Goal: Find specific page/section: Find specific page/section

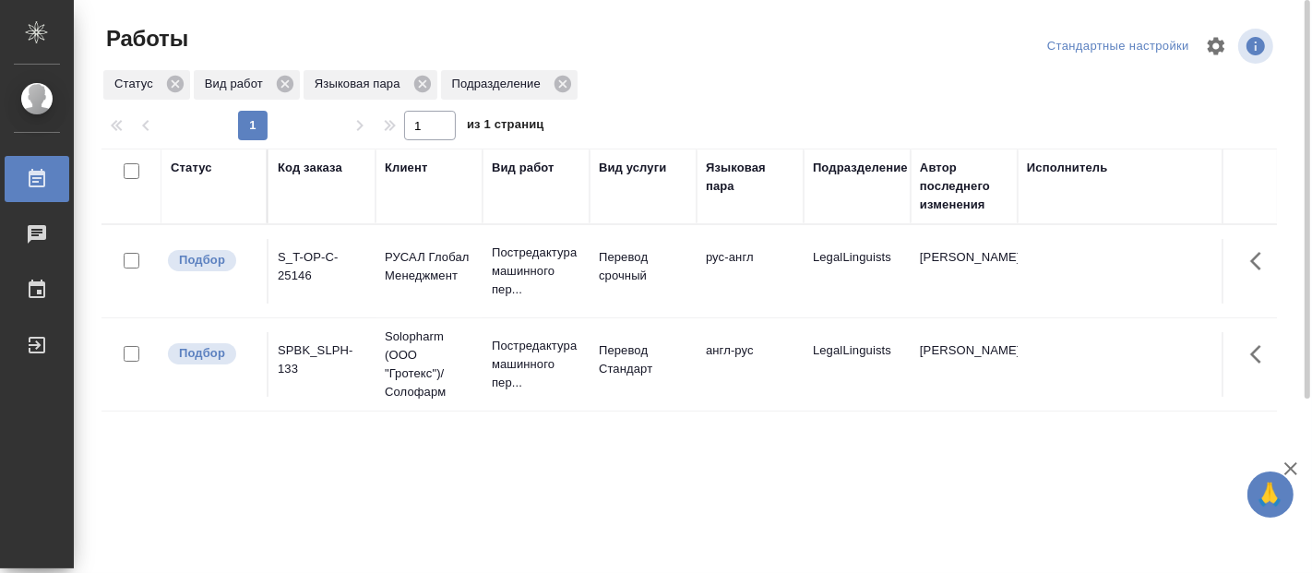
drag, startPoint x: 854, startPoint y: 213, endPoint x: 865, endPoint y: 274, distance: 61.9
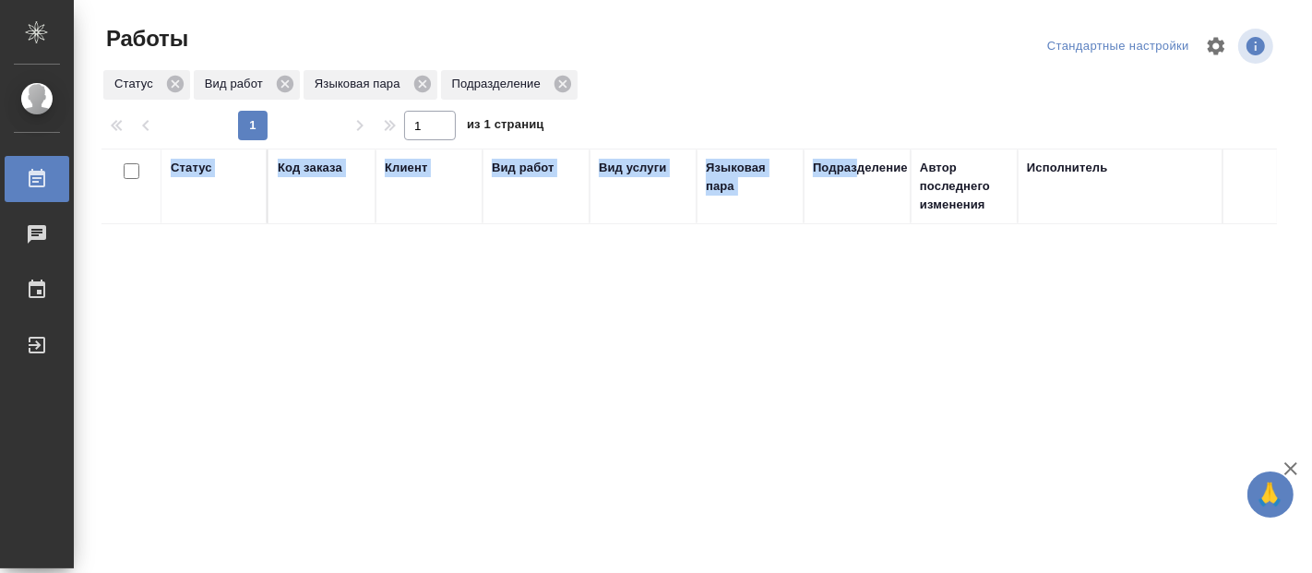
click at [872, 521] on div "Статус Код заказа Клиент Вид работ Вид услуги Языковая пара Подразделение Автор…" at bounding box center [690, 481] width 1176 height 664
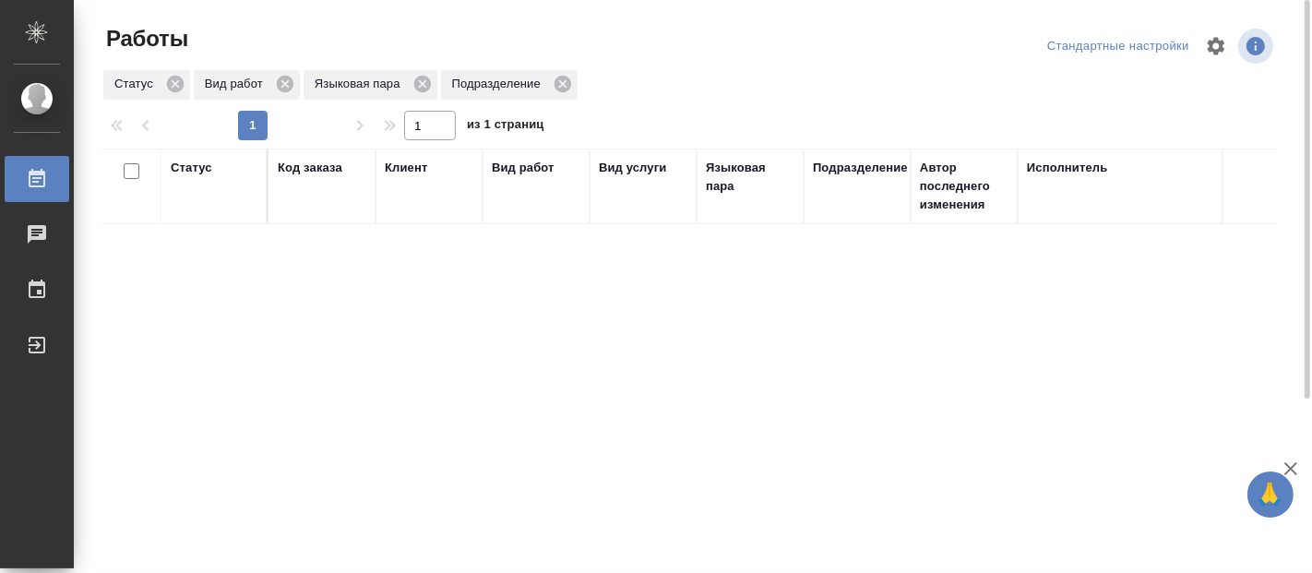
click at [977, 84] on div "Статус Вид работ Языковая пара Подразделение" at bounding box center [690, 84] width 1176 height 33
click at [814, 391] on div "Статус Код заказа Клиент Вид работ Вид услуги Языковая пара Подразделение Автор…" at bounding box center [690, 481] width 1176 height 664
click at [311, 483] on div "Статус Код заказа Клиент Вид работ Вид услуги Языковая пара Подразделение Автор…" at bounding box center [690, 481] width 1176 height 664
click at [484, 388] on div "Статус Код заказа Клиент Вид работ Вид услуги Языковая пара Подразделение Автор…" at bounding box center [690, 481] width 1176 height 664
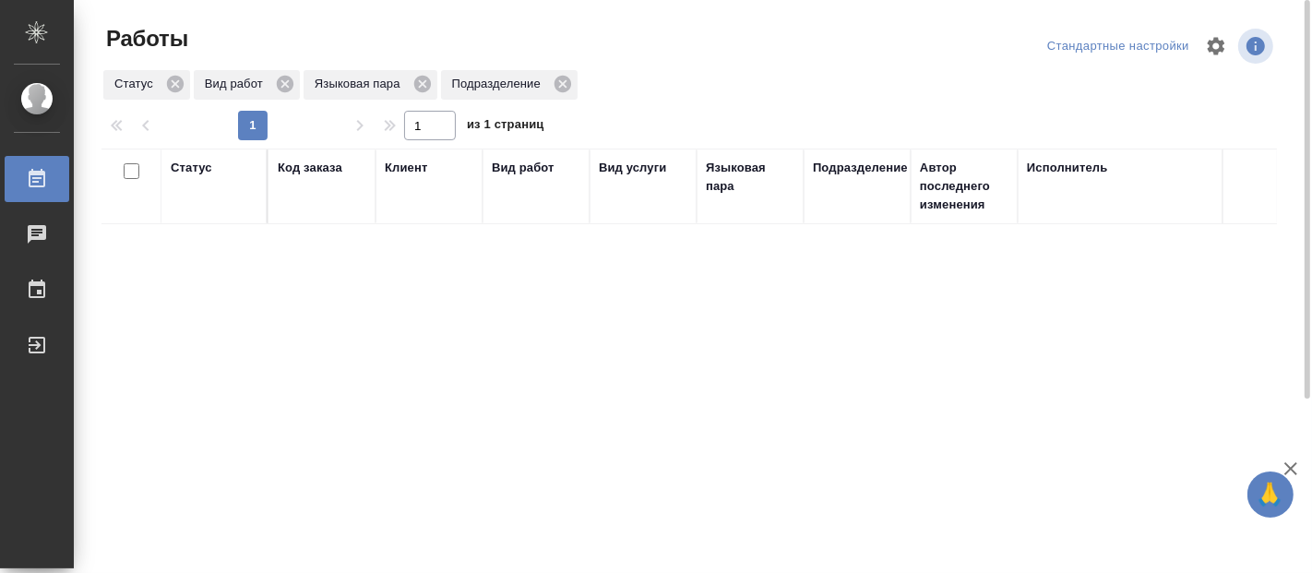
click at [309, 264] on div "Статус Код заказа Клиент Вид работ Вид услуги Языковая пара Подразделение Автор…" at bounding box center [690, 481] width 1176 height 664
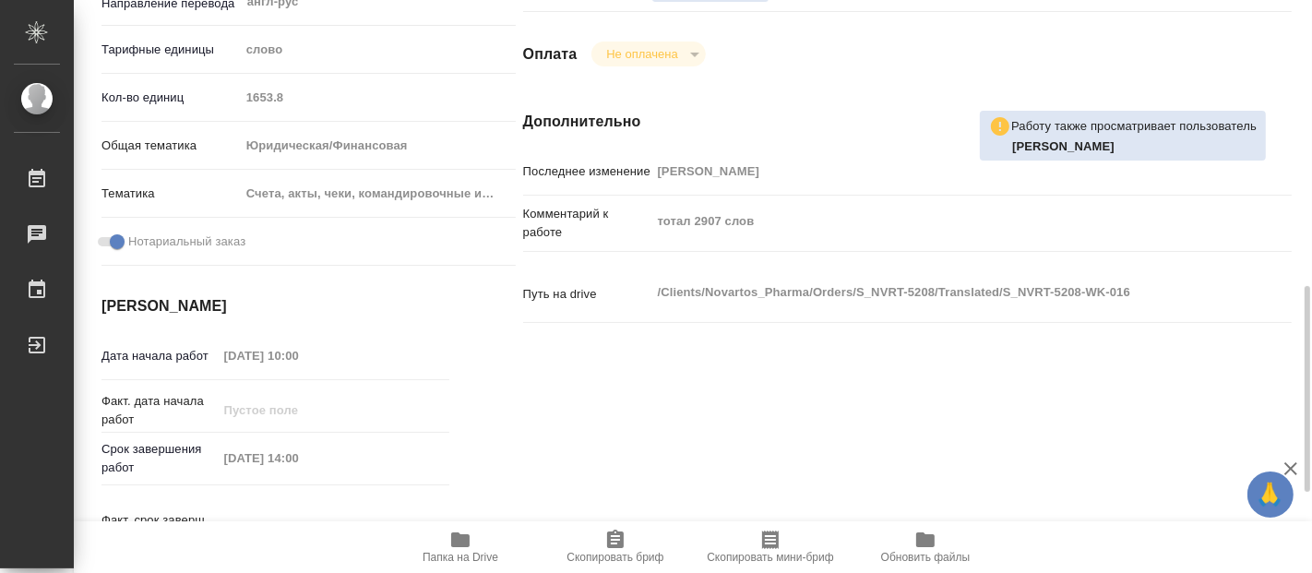
scroll to position [512, 0]
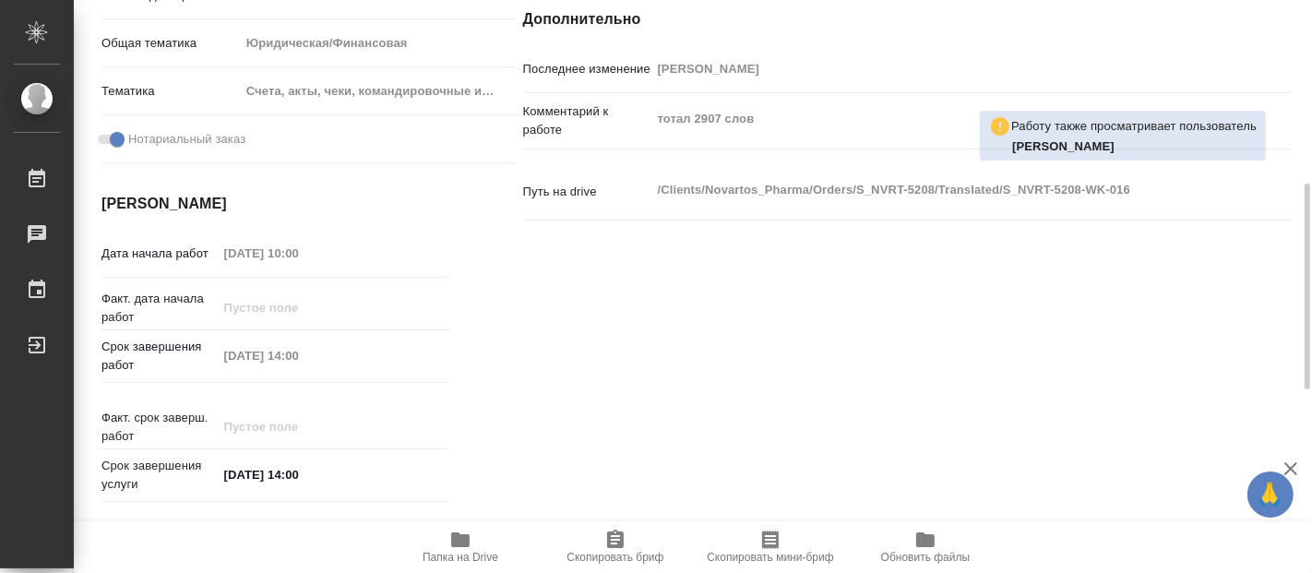
click at [461, 537] on icon "button" at bounding box center [460, 540] width 18 height 15
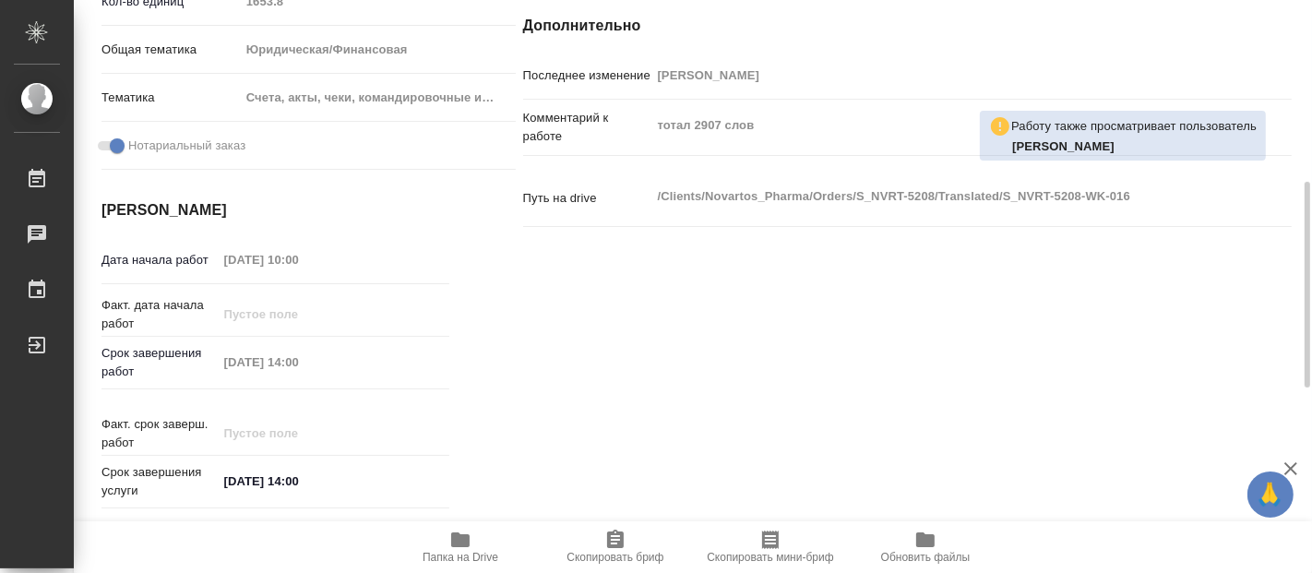
scroll to position [96, 0]
